Goal: Information Seeking & Learning: Learn about a topic

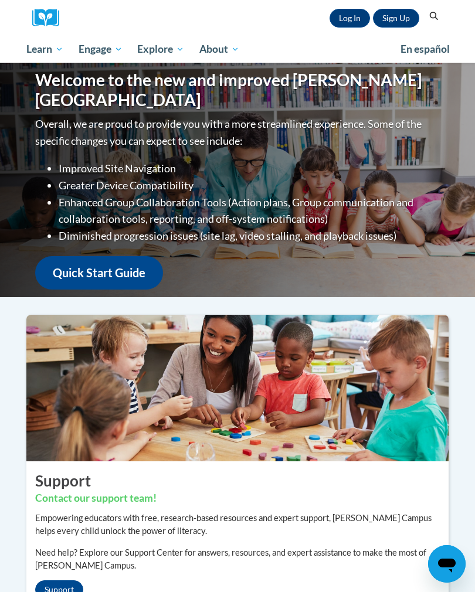
click at [339, 27] on link "Log In" at bounding box center [349, 18] width 40 height 19
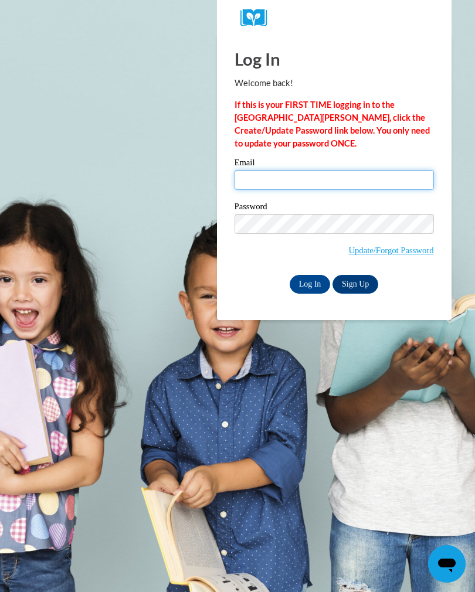
click at [316, 179] on input "Email" at bounding box center [334, 180] width 199 height 20
type input "harnold@pgsd.ms"
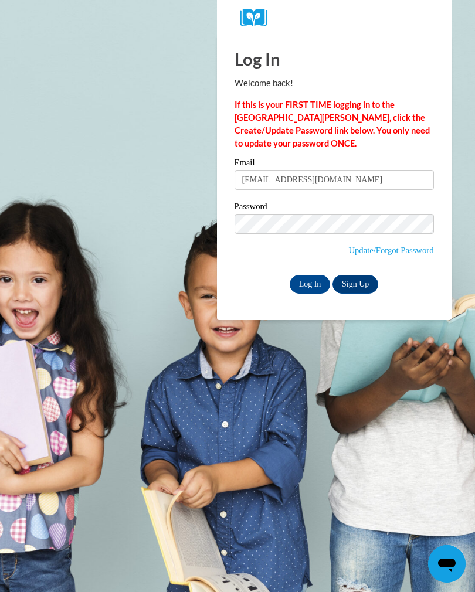
click at [308, 281] on input "Log In" at bounding box center [310, 284] width 41 height 19
click at [311, 284] on input "Log In" at bounding box center [310, 284] width 41 height 19
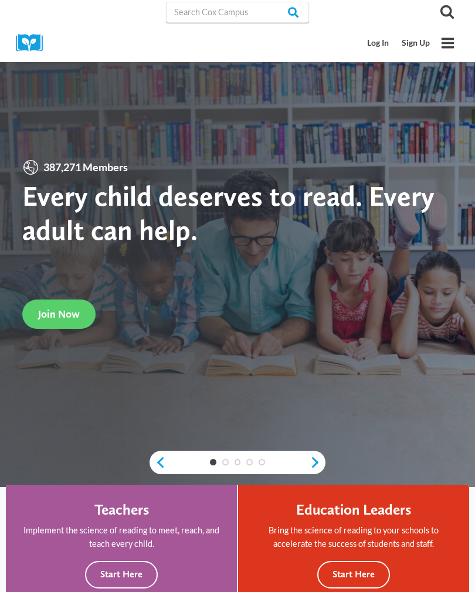
click at [372, 46] on link "Log In" at bounding box center [378, 43] width 35 height 22
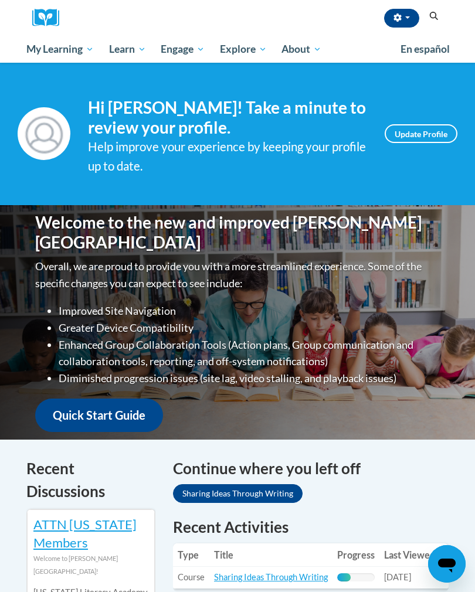
click at [0, 0] on span "My Course Progress" at bounding box center [0, 0] width 0 height 0
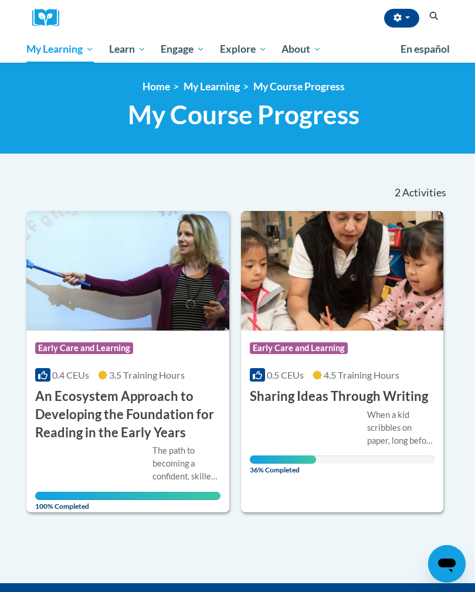
click at [363, 265] on img at bounding box center [342, 271] width 203 height 120
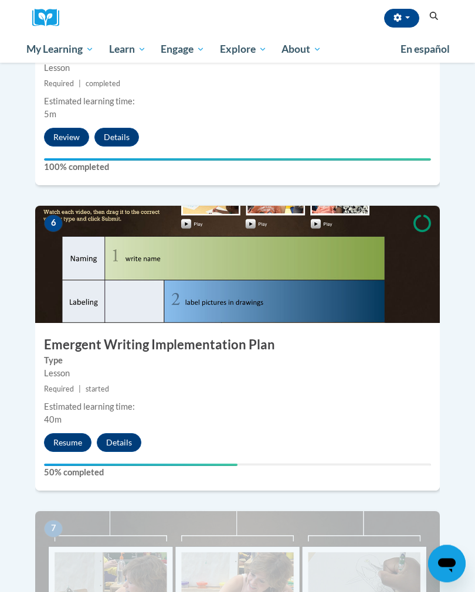
scroll to position [1659, 0]
click at [66, 433] on button "Resume" at bounding box center [67, 442] width 47 height 19
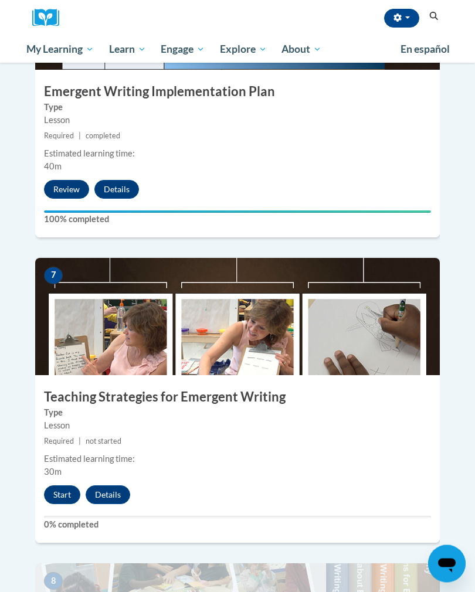
scroll to position [1913, 0]
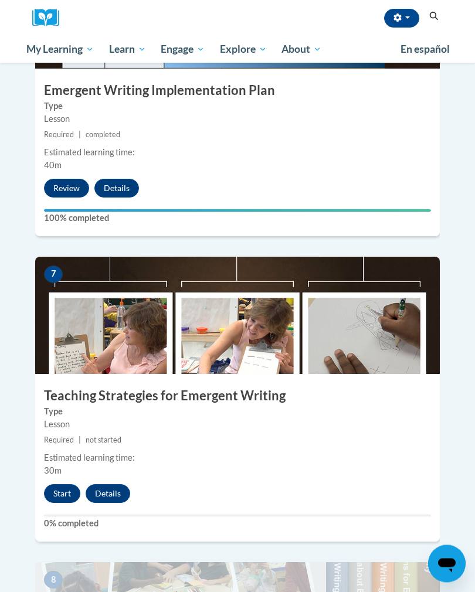
click at [60, 485] on button "Start" at bounding box center [62, 494] width 36 height 19
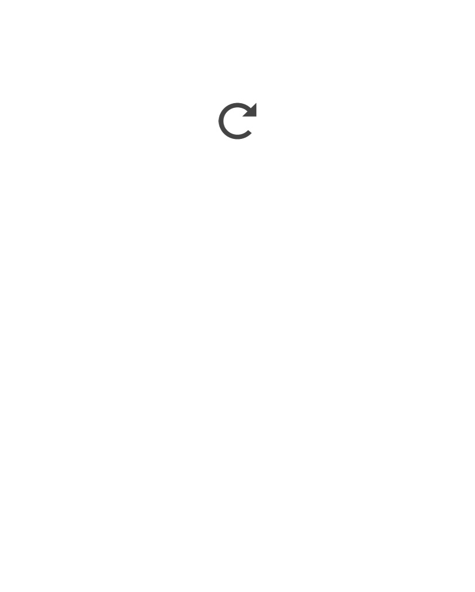
scroll to position [2220, 0]
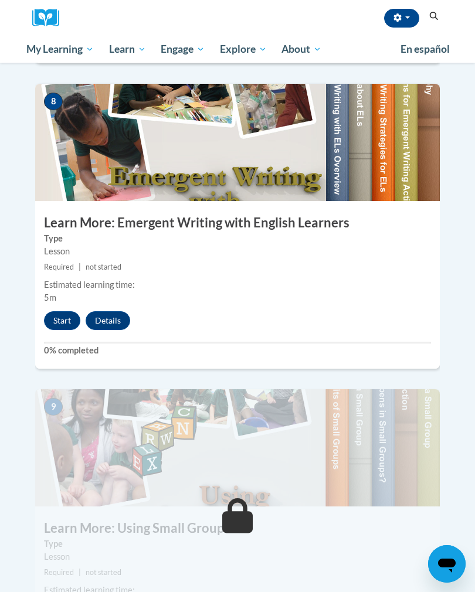
scroll to position [2393, 0]
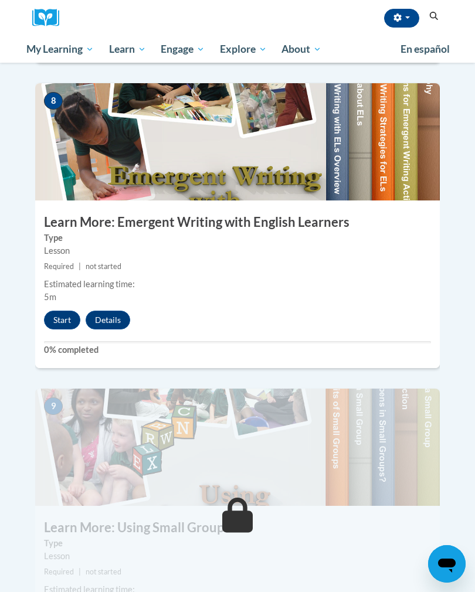
click at [54, 311] on button "Start" at bounding box center [62, 320] width 36 height 19
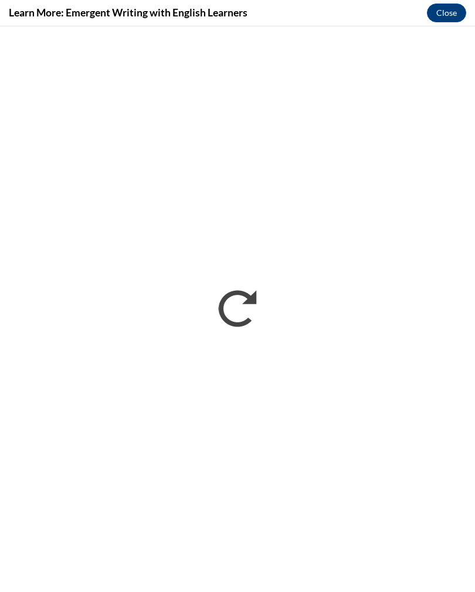
scroll to position [0, 0]
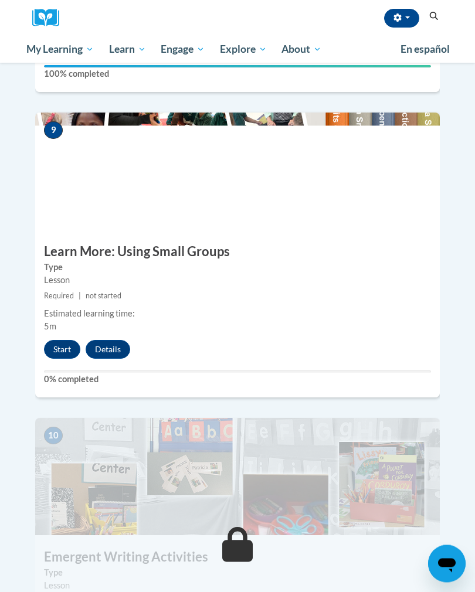
scroll to position [2669, 0]
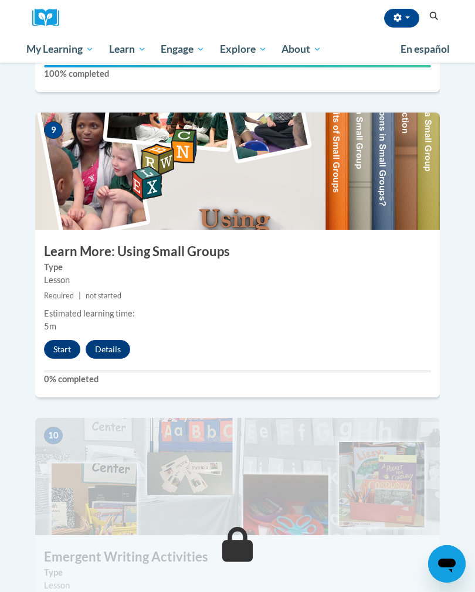
click at [50, 340] on button "Start" at bounding box center [62, 349] width 36 height 19
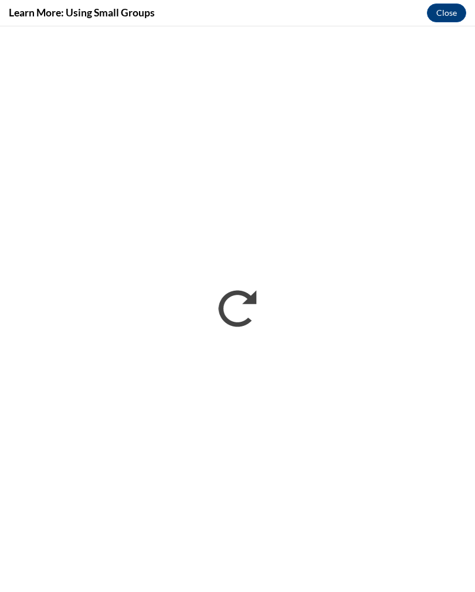
scroll to position [0, 0]
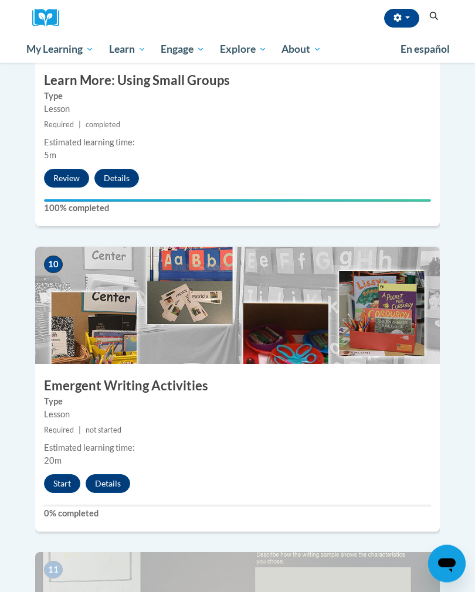
scroll to position [2840, 0]
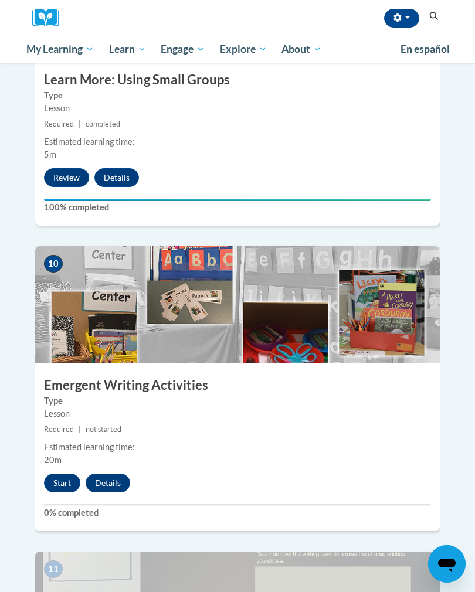
click at [65, 474] on button "Start" at bounding box center [62, 483] width 36 height 19
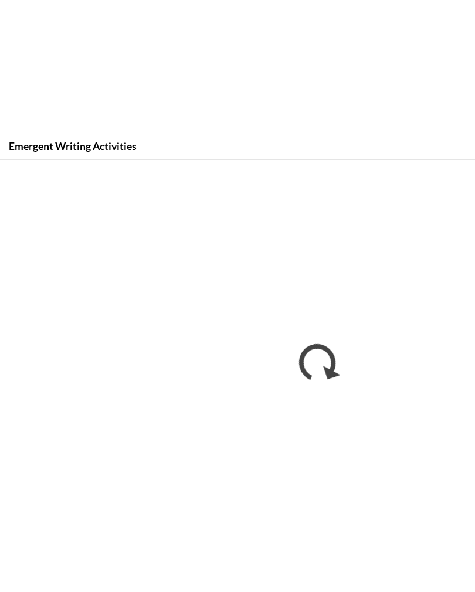
scroll to position [1367, 0]
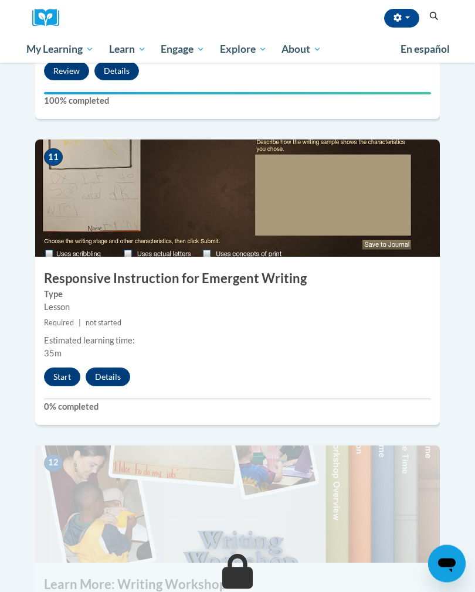
scroll to position [3253, 0]
click at [73, 368] on button "Start" at bounding box center [62, 377] width 36 height 19
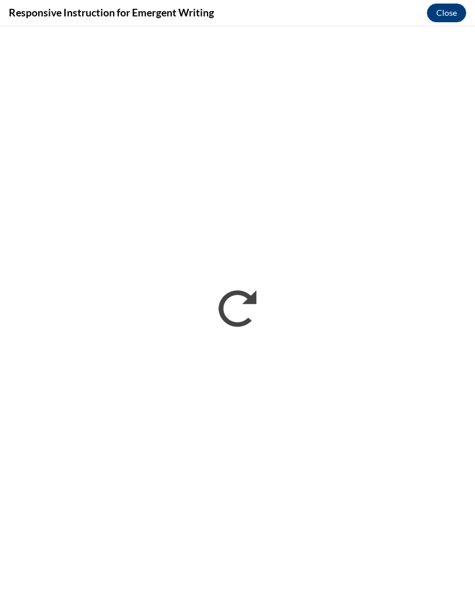
scroll to position [0, 0]
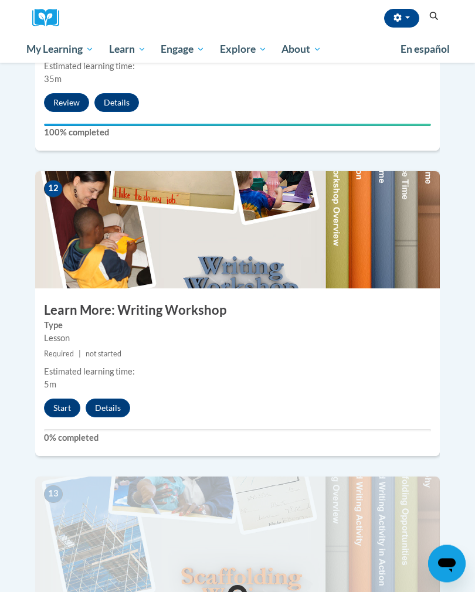
scroll to position [3522, 0]
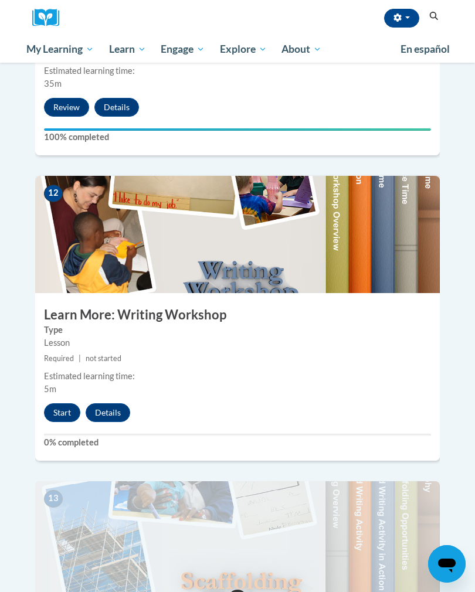
click at [57, 403] on button "Start" at bounding box center [62, 412] width 36 height 19
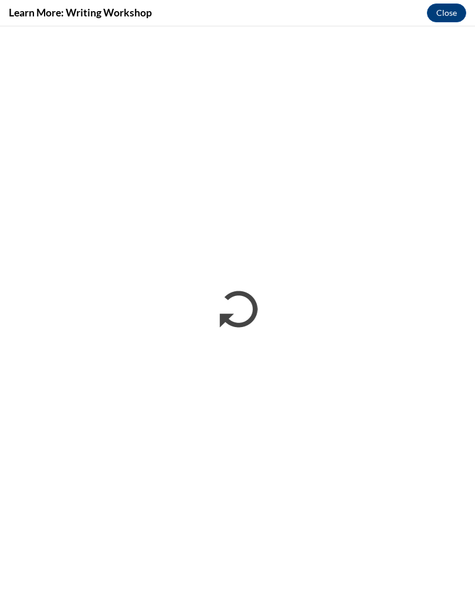
scroll to position [0, 0]
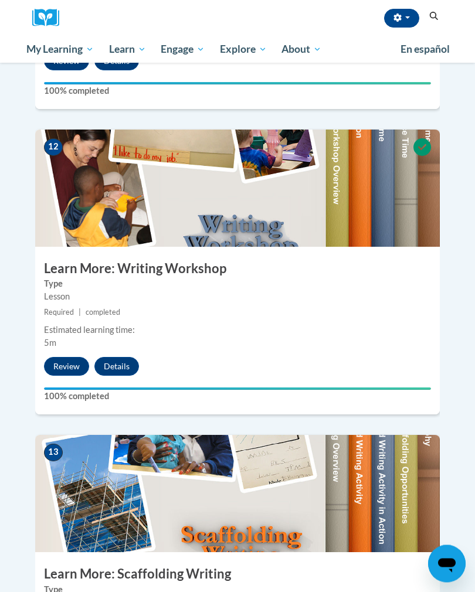
scroll to position [3539, 0]
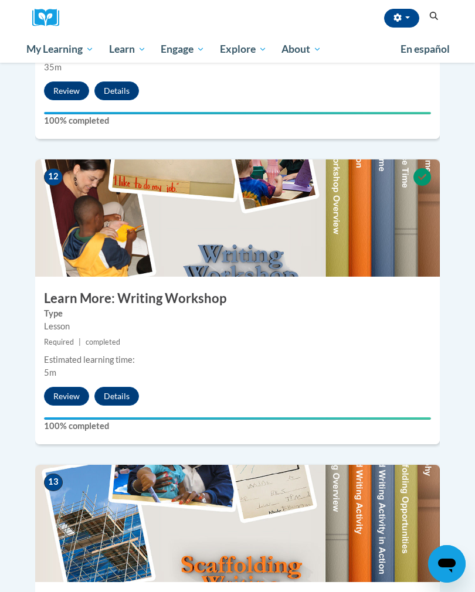
click at [405, 16] on span "button" at bounding box center [407, 17] width 5 height 2
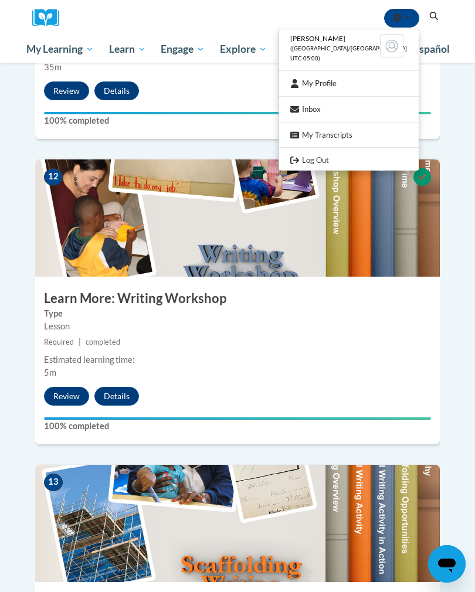
click at [342, 159] on link "Log Out" at bounding box center [348, 160] width 140 height 15
